Goal: Task Accomplishment & Management: Use online tool/utility

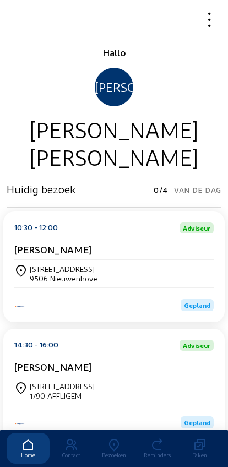
click at [113, 438] on icon at bounding box center [113, 444] width 43 height 13
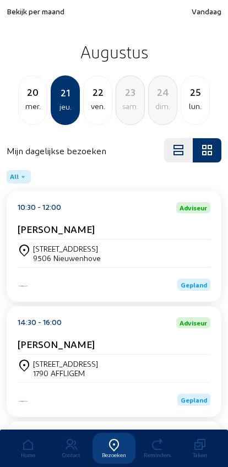
click at [33, 16] on span "Bekijk per maand" at bounding box center [36, 11] width 58 height 9
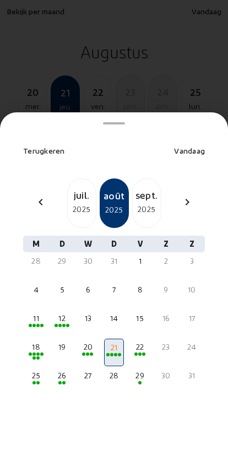
click at [39, 195] on mat-icon "chevron_left" at bounding box center [40, 201] width 13 height 13
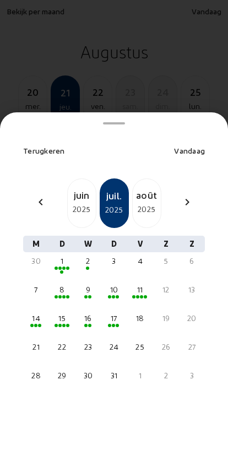
click at [78, 203] on div "2025" at bounding box center [82, 209] width 28 height 13
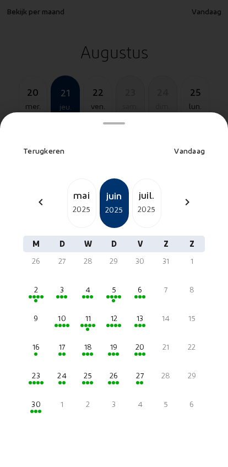
click at [138, 341] on div "20" at bounding box center [140, 346] width 17 height 11
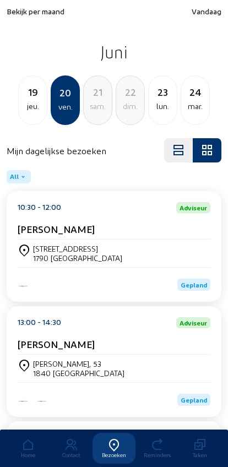
click at [43, 249] on div "[STREET_ADDRESS]" at bounding box center [77, 248] width 89 height 9
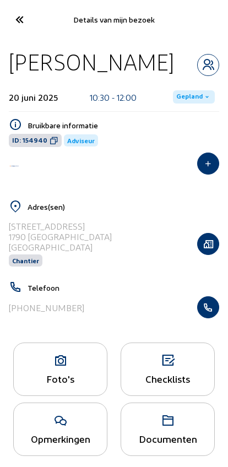
click at [210, 249] on icon "button" at bounding box center [208, 243] width 21 height 11
click at [49, 373] on div "Foto's" at bounding box center [60, 368] width 94 height 53
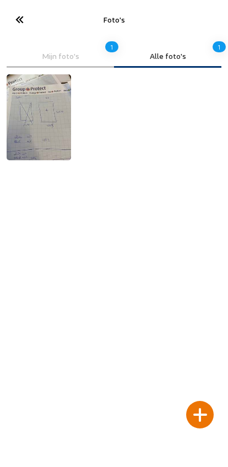
click at [200, 401] on div at bounding box center [200, 415] width 28 height 28
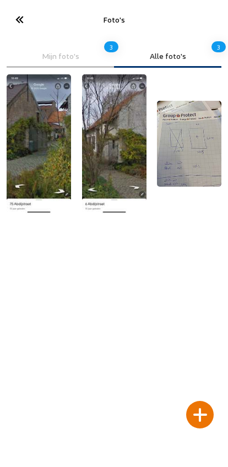
click at [20, 24] on icon at bounding box center [19, 19] width 18 height 19
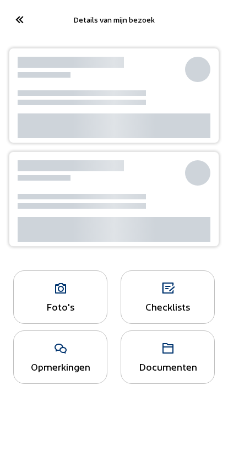
click at [18, 21] on icon at bounding box center [19, 19] width 18 height 19
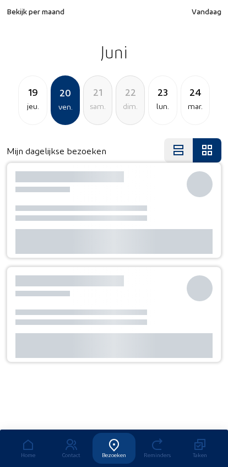
click at [34, 104] on div "jeu." at bounding box center [33, 106] width 28 height 13
click at [34, 110] on div "mer." at bounding box center [33, 106] width 28 height 13
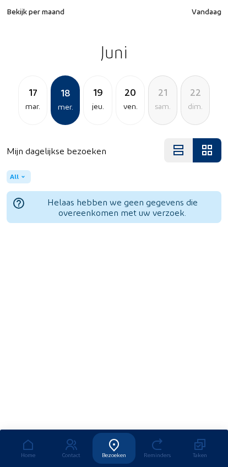
click at [30, 119] on div "17 mar." at bounding box center [32, 100] width 29 height 50
click at [29, 114] on div "15 dim." at bounding box center [32, 100] width 29 height 50
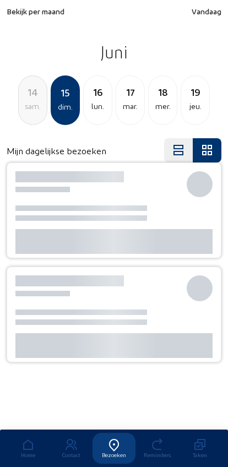
click at [30, 114] on div "14 sam." at bounding box center [32, 100] width 29 height 50
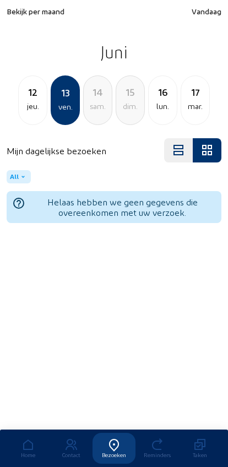
click at [24, 111] on div "jeu." at bounding box center [33, 106] width 28 height 13
click at [25, 107] on div "mer." at bounding box center [33, 106] width 28 height 13
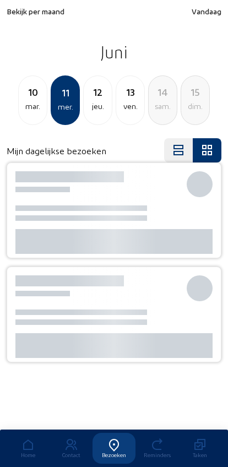
click at [28, 118] on div "10 mar." at bounding box center [32, 100] width 29 height 50
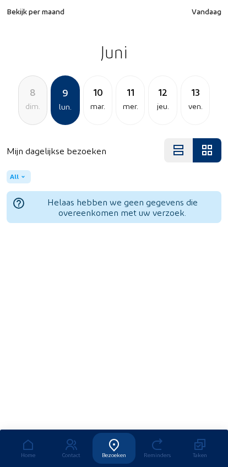
click at [30, 117] on div "8 dim." at bounding box center [32, 100] width 29 height 50
click at [30, 122] on div "7 sam." at bounding box center [32, 100] width 29 height 50
click at [28, 113] on div "jeu." at bounding box center [33, 106] width 28 height 13
click at [26, 113] on div "mer." at bounding box center [33, 106] width 28 height 13
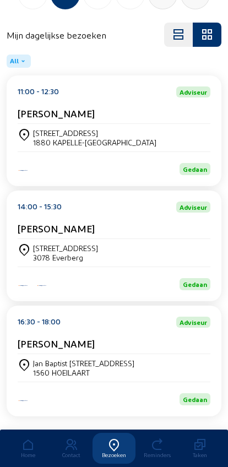
scroll to position [143, 0]
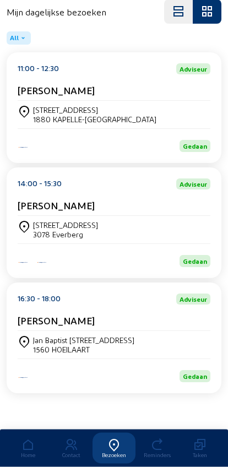
click at [52, 229] on div "Tortelduivenstraat, 23" at bounding box center [65, 225] width 65 height 9
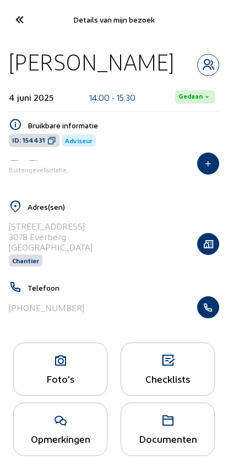
click at [205, 251] on button "button" at bounding box center [208, 244] width 22 height 22
click at [81, 302] on div "[PHONE_NUMBER]" at bounding box center [114, 307] width 210 height 22
click at [87, 367] on icon at bounding box center [60, 360] width 93 height 13
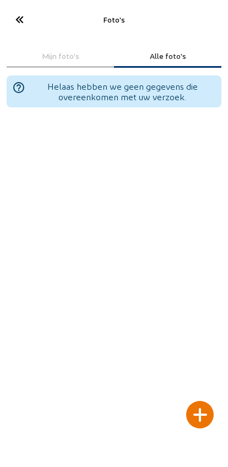
click at [198, 401] on div at bounding box center [200, 415] width 28 height 28
click at [211, 401] on div at bounding box center [200, 415] width 28 height 28
